Goal: Task Accomplishment & Management: Complete application form

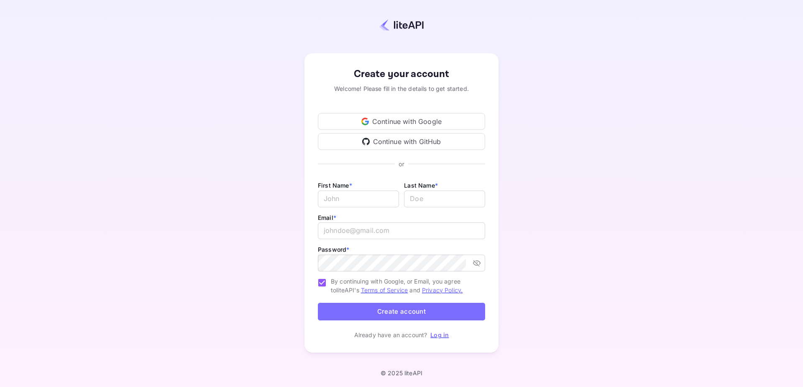
click at [581, 131] on div "Create your account Welcome! Please fill in the details to get started. Continu…" at bounding box center [402, 202] width 730 height 333
